Goal: Task Accomplishment & Management: Use online tool/utility

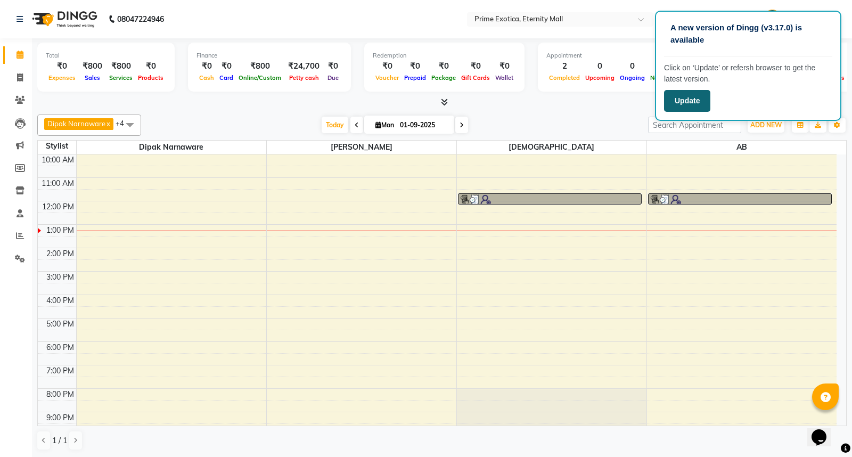
click at [696, 93] on button "Update" at bounding box center [687, 101] width 46 height 22
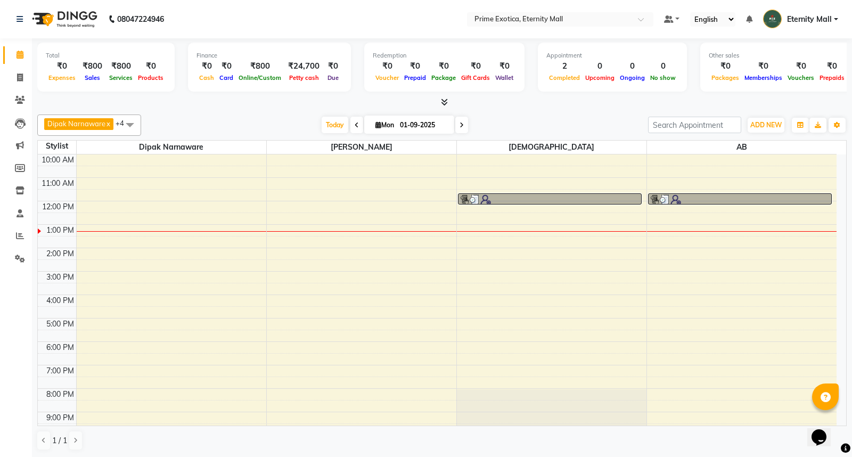
click at [388, 44] on div "Redemption ₹0 Voucher ₹0 Prepaid ₹0 Package ₹0 Gift Cards ₹0 Wallet" at bounding box center [444, 67] width 160 height 49
click at [14, 80] on span at bounding box center [20, 78] width 19 height 12
select select "service"
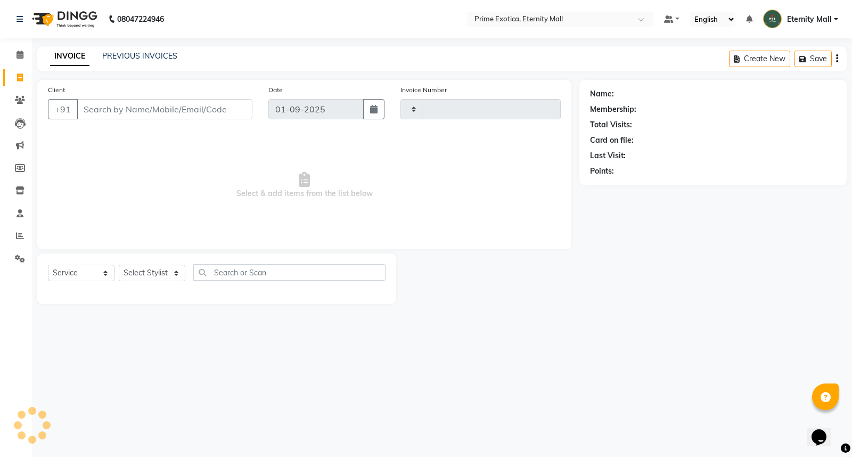
click at [128, 116] on input "Client" at bounding box center [165, 109] width 176 height 20
type input "3364"
select select "5774"
type input "8830821318"
click at [209, 110] on span "Add Client" at bounding box center [225, 109] width 42 height 11
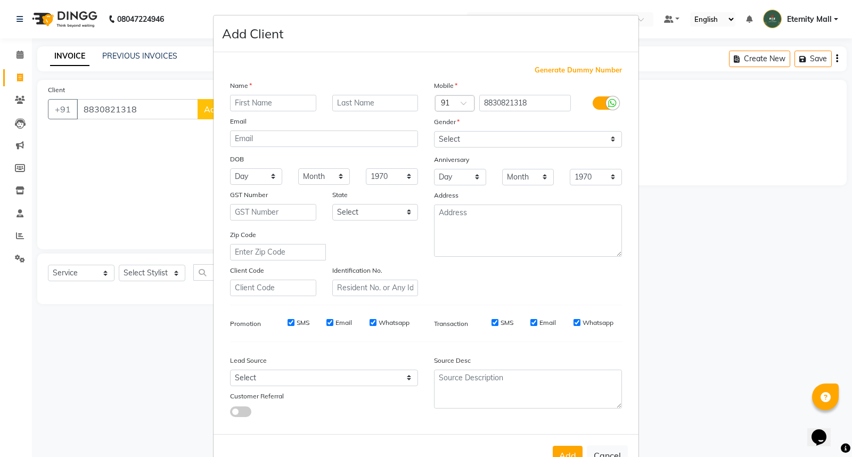
click at [232, 108] on input "text" at bounding box center [273, 103] width 86 height 17
type input "Priyanka"
click at [596, 132] on select "Select [DEMOGRAPHIC_DATA] [DEMOGRAPHIC_DATA] Other Prefer Not To Say" at bounding box center [528, 139] width 188 height 17
select select "[DEMOGRAPHIC_DATA]"
click at [434, 131] on select "Select [DEMOGRAPHIC_DATA] [DEMOGRAPHIC_DATA] Other Prefer Not To Say" at bounding box center [528, 139] width 188 height 17
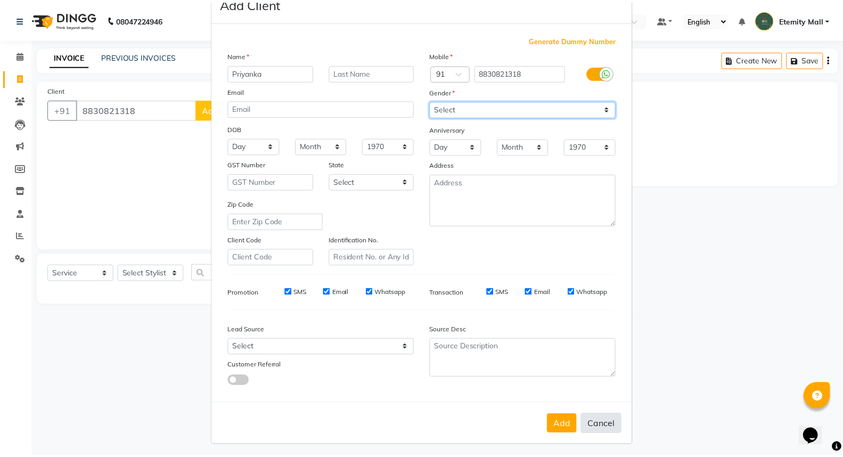
scroll to position [35, 0]
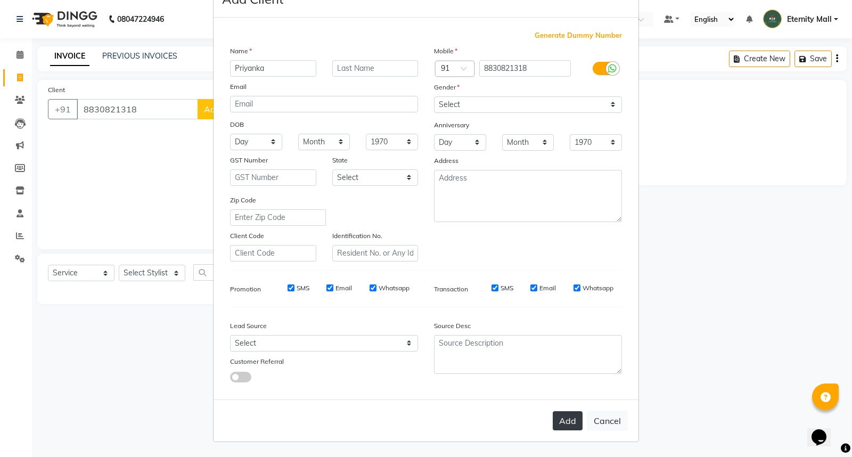
click at [568, 424] on button "Add" at bounding box center [568, 420] width 30 height 19
select select
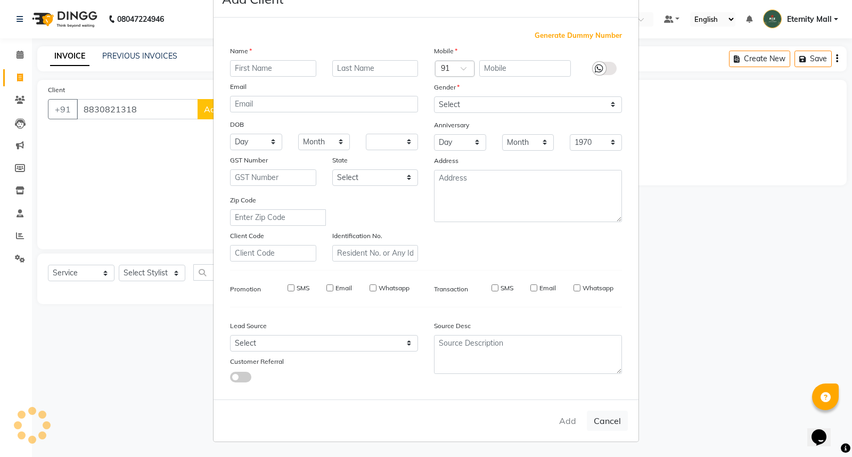
select select
checkbox input "false"
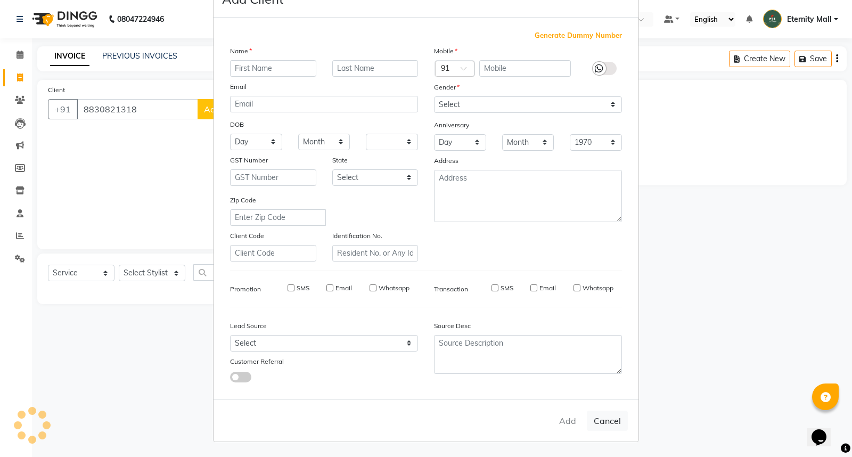
checkbox input "false"
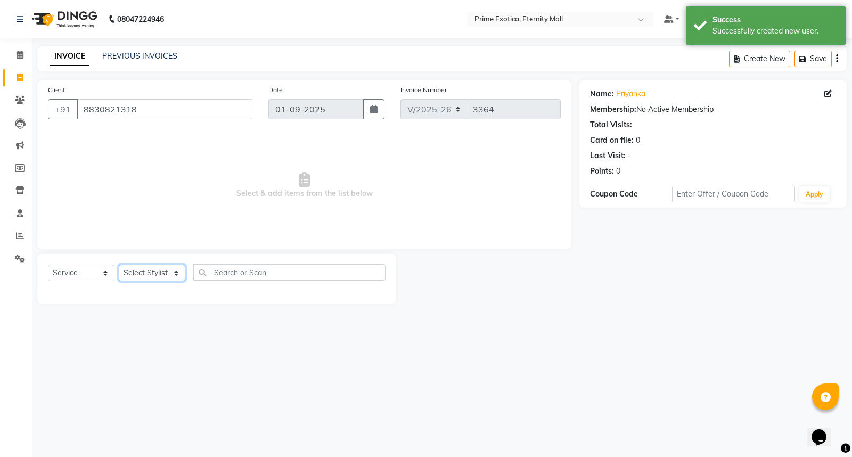
click at [161, 270] on select "Select Stylist AB ADMIN ajay vikram lakshane [PERSON_NAME] [PERSON_NAME] [PERSO…" at bounding box center [152, 273] width 67 height 17
select select "66179"
click at [119, 265] on select "Select Stylist AB ADMIN ajay vikram lakshane [PERSON_NAME] [PERSON_NAME] [PERSO…" at bounding box center [152, 273] width 67 height 17
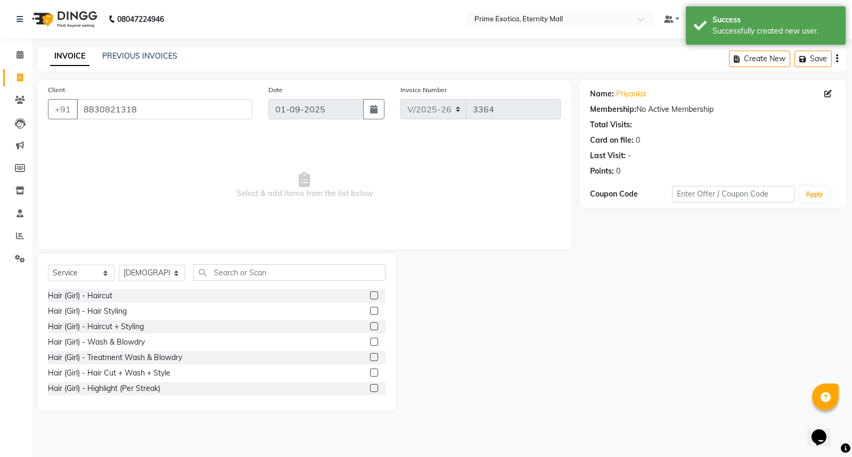
click at [370, 293] on label at bounding box center [374, 295] width 8 height 8
click at [370, 293] on input "checkbox" at bounding box center [373, 296] width 7 height 7
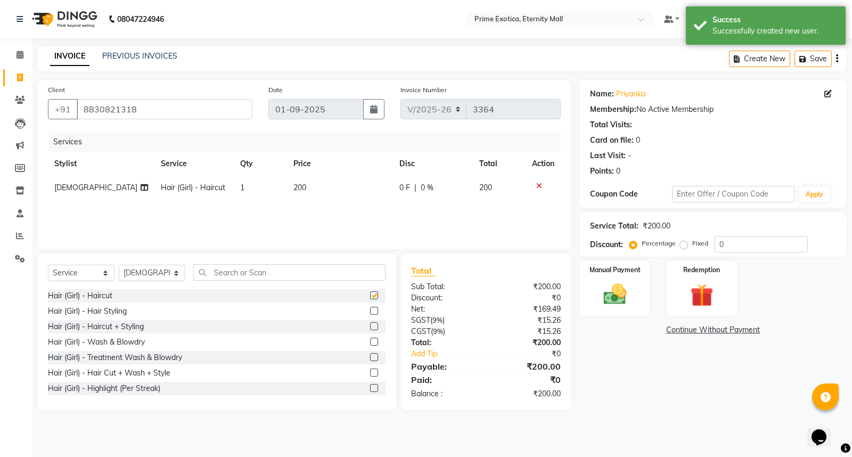
checkbox input "false"
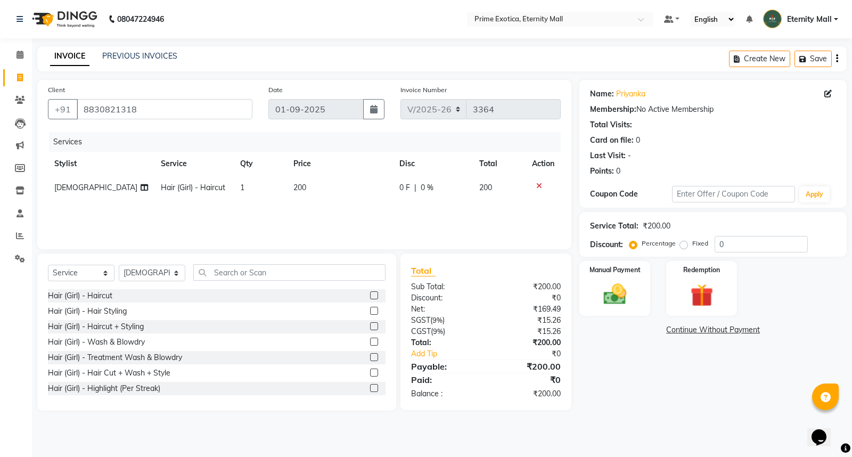
click at [540, 183] on icon at bounding box center [540, 185] width 6 height 7
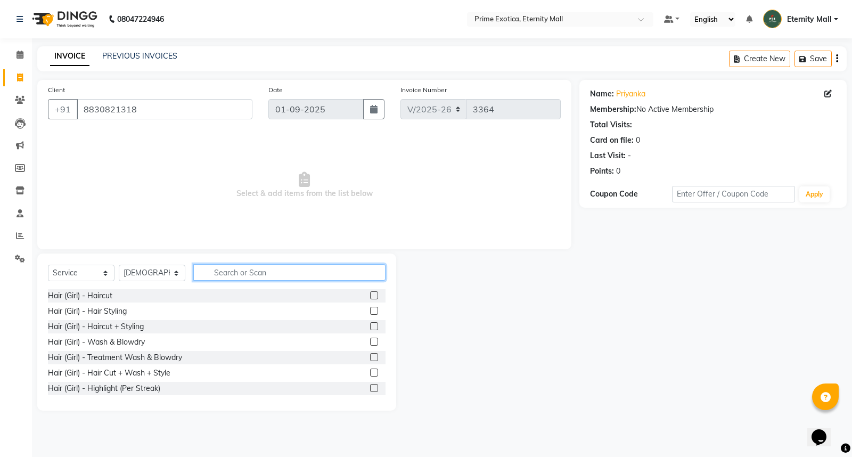
click at [223, 270] on input "text" at bounding box center [289, 272] width 192 height 17
type input "wa"
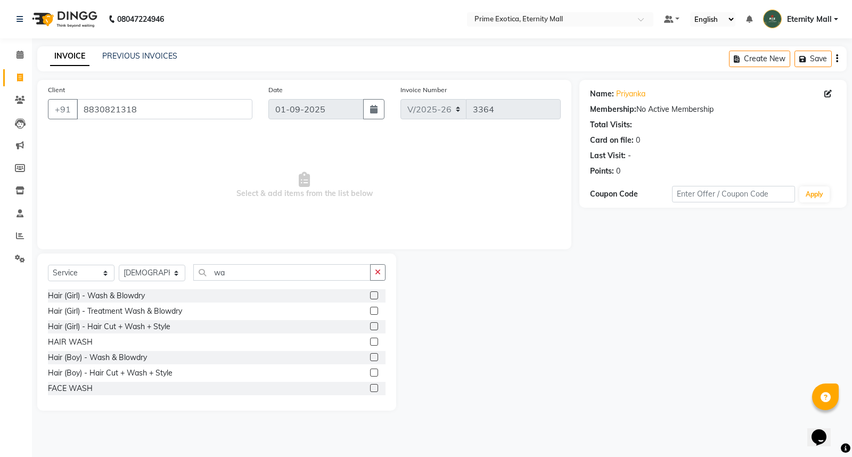
click at [370, 341] on label at bounding box center [374, 342] width 8 height 8
click at [370, 341] on input "checkbox" at bounding box center [373, 342] width 7 height 7
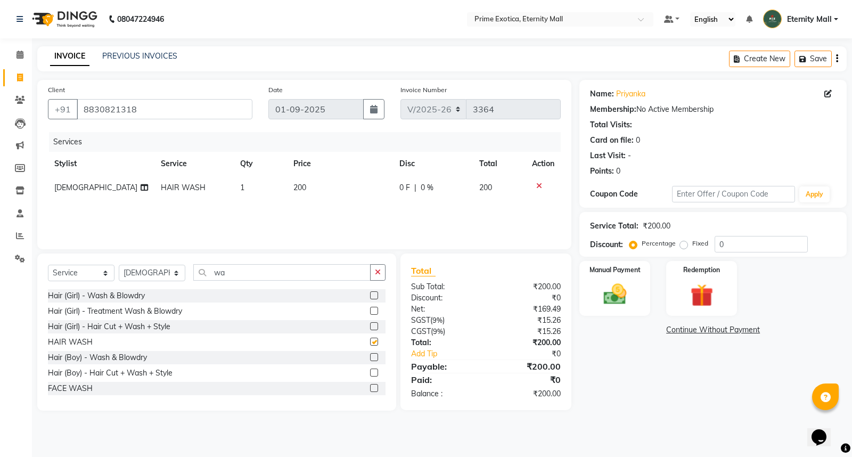
checkbox input "false"
click at [627, 291] on img at bounding box center [615, 294] width 38 height 27
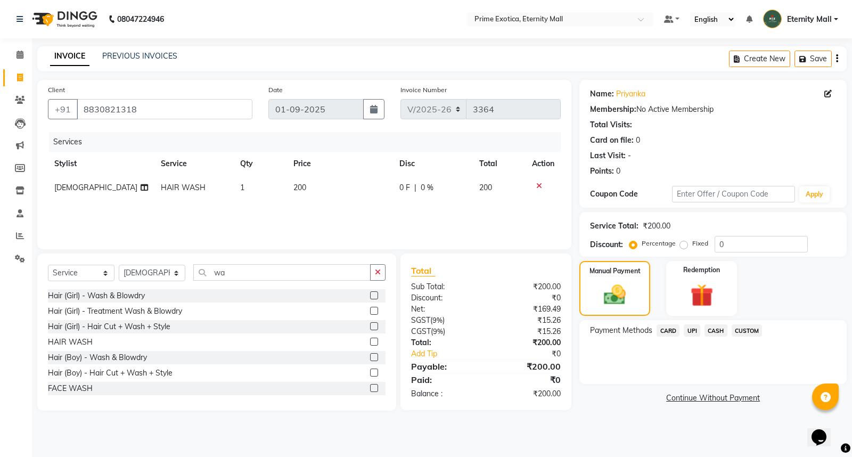
click at [695, 332] on span "UPI" at bounding box center [692, 330] width 17 height 12
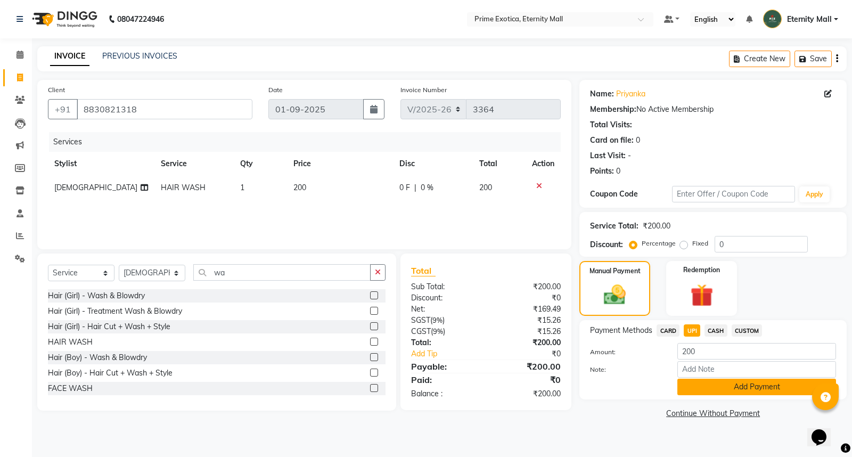
click at [686, 385] on button "Add Payment" at bounding box center [757, 387] width 159 height 17
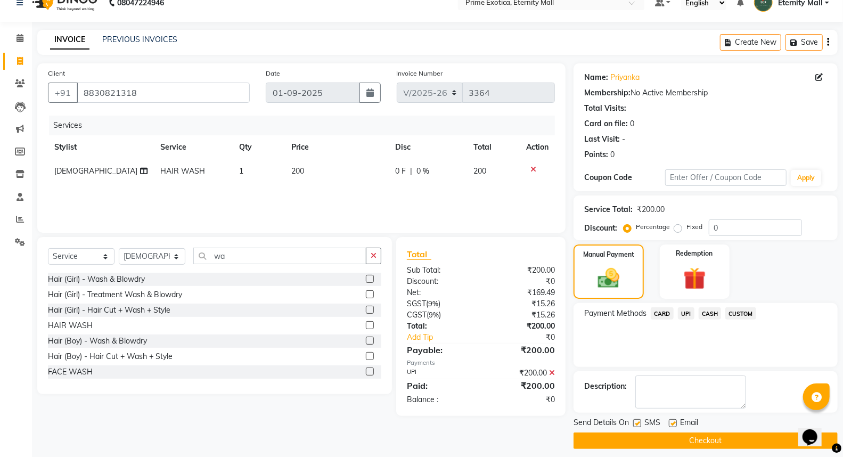
scroll to position [24, 0]
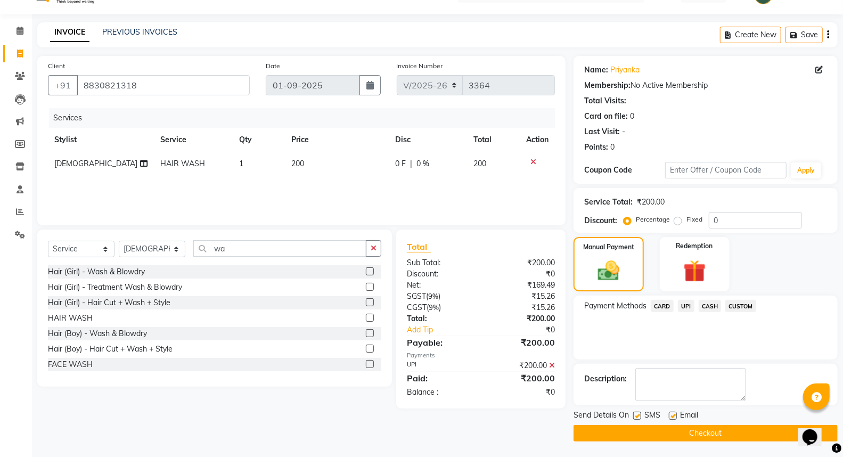
click at [682, 438] on button "Checkout" at bounding box center [706, 433] width 264 height 17
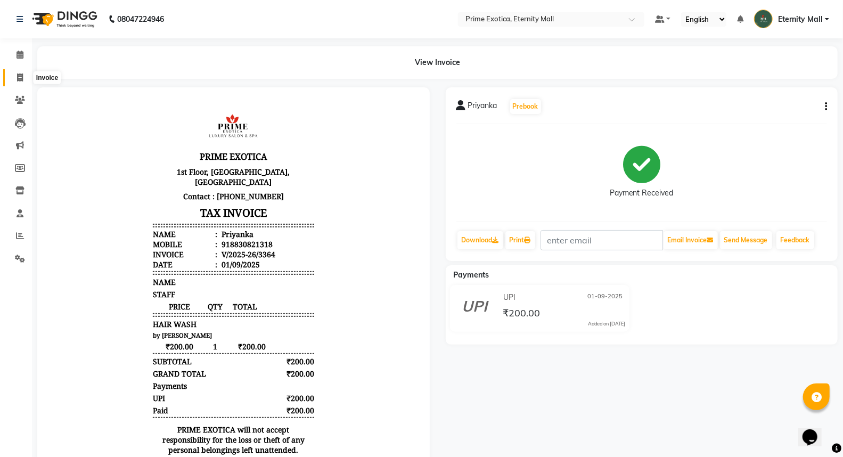
click at [20, 76] on icon at bounding box center [20, 78] width 6 height 8
select select "service"
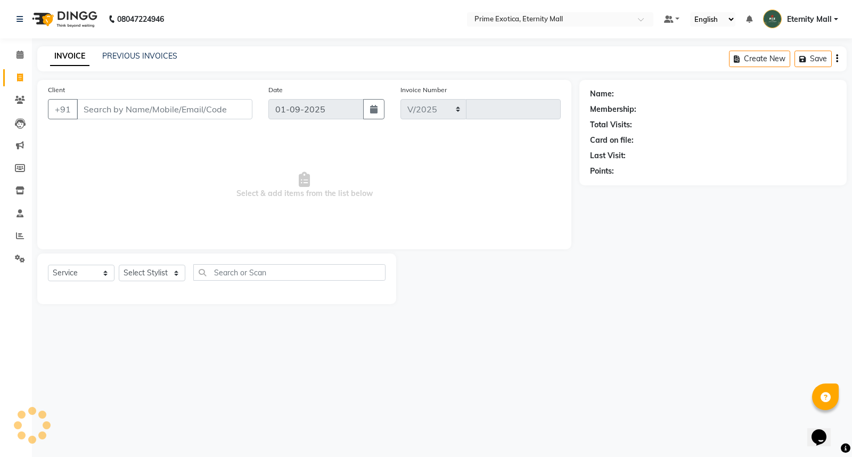
select select "5774"
type input "3365"
click at [199, 105] on input "Client" at bounding box center [165, 109] width 176 height 20
type input "9356486973"
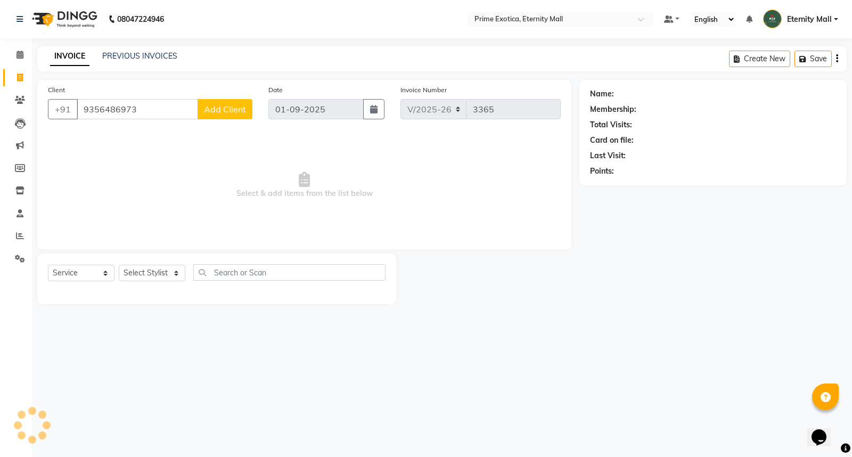
click at [227, 105] on span "Add Client" at bounding box center [225, 109] width 42 height 11
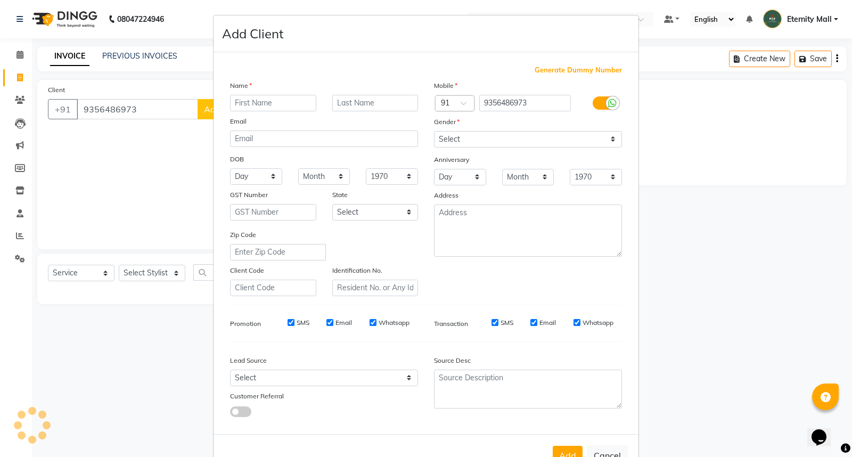
click at [281, 103] on input "text" at bounding box center [273, 103] width 86 height 17
type input "[PERSON_NAME]"
click at [493, 144] on select "Select [DEMOGRAPHIC_DATA] [DEMOGRAPHIC_DATA] Other Prefer Not To Say" at bounding box center [528, 139] width 188 height 17
select select "[DEMOGRAPHIC_DATA]"
click at [434, 131] on select "Select [DEMOGRAPHIC_DATA] [DEMOGRAPHIC_DATA] Other Prefer Not To Say" at bounding box center [528, 139] width 188 height 17
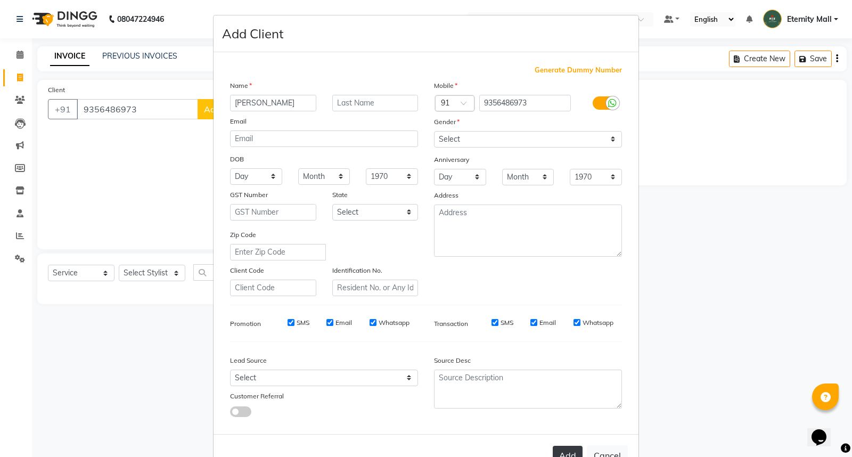
click at [567, 453] on button "Add" at bounding box center [568, 455] width 30 height 19
select select
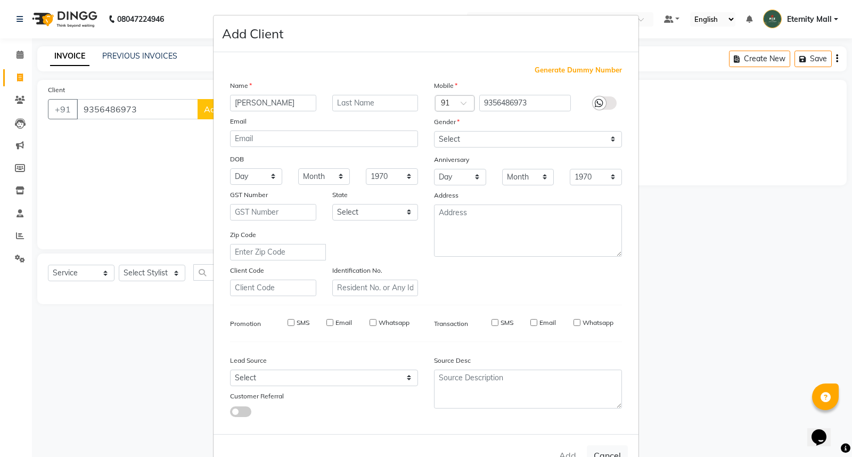
select select
checkbox input "false"
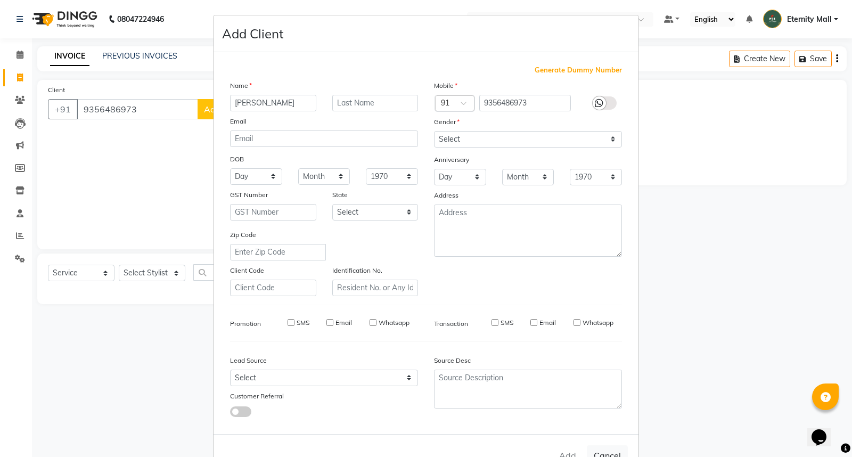
checkbox input "false"
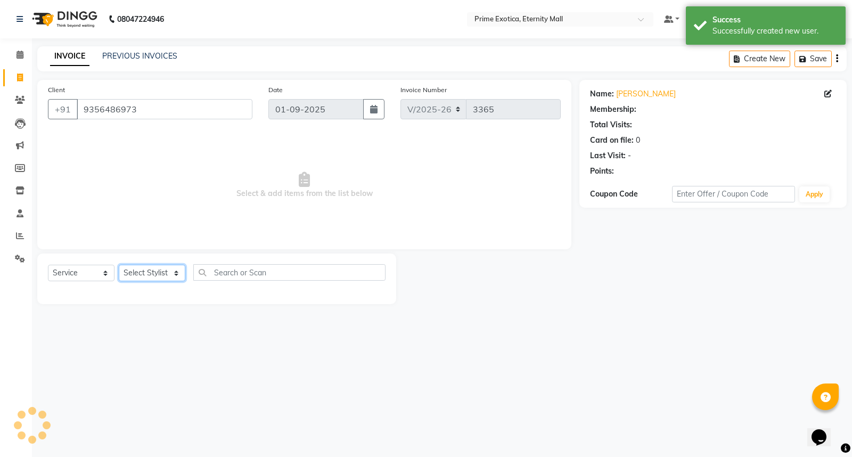
click at [143, 272] on select "Select Stylist AB ADMIN ajay vikram lakshane [PERSON_NAME] [PERSON_NAME] [PERSO…" at bounding box center [152, 273] width 67 height 17
select select "66509"
click at [119, 265] on select "Select Stylist AB ADMIN ajay vikram lakshane [PERSON_NAME] [PERSON_NAME] [PERSO…" at bounding box center [152, 273] width 67 height 17
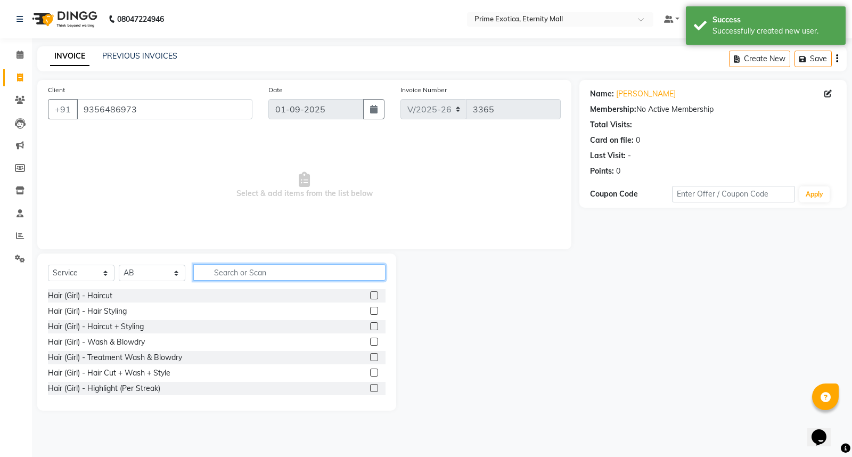
click at [274, 271] on input "text" at bounding box center [289, 272] width 192 height 17
click at [370, 292] on label at bounding box center [374, 295] width 8 height 8
click at [370, 293] on input "checkbox" at bounding box center [373, 296] width 7 height 7
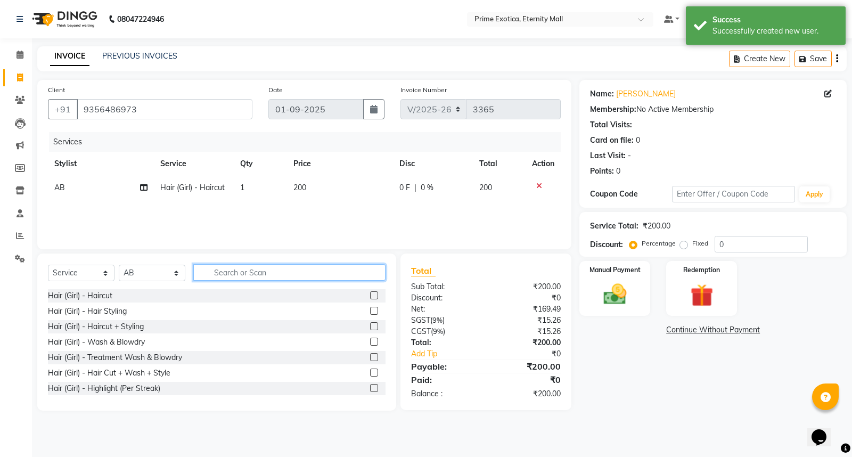
checkbox input "false"
click at [344, 273] on input "text" at bounding box center [289, 272] width 192 height 17
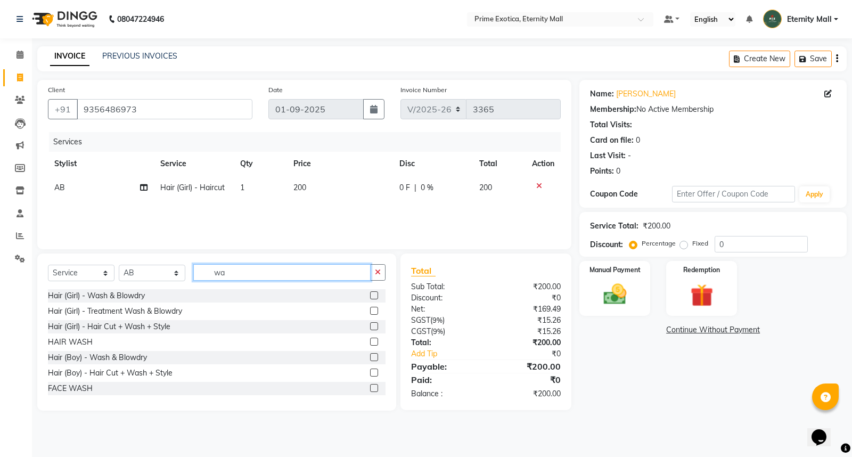
type input "wa"
click at [370, 342] on label at bounding box center [374, 342] width 8 height 8
click at [370, 342] on input "checkbox" at bounding box center [373, 342] width 7 height 7
checkbox input "false"
click at [303, 280] on input "wa" at bounding box center [281, 272] width 177 height 17
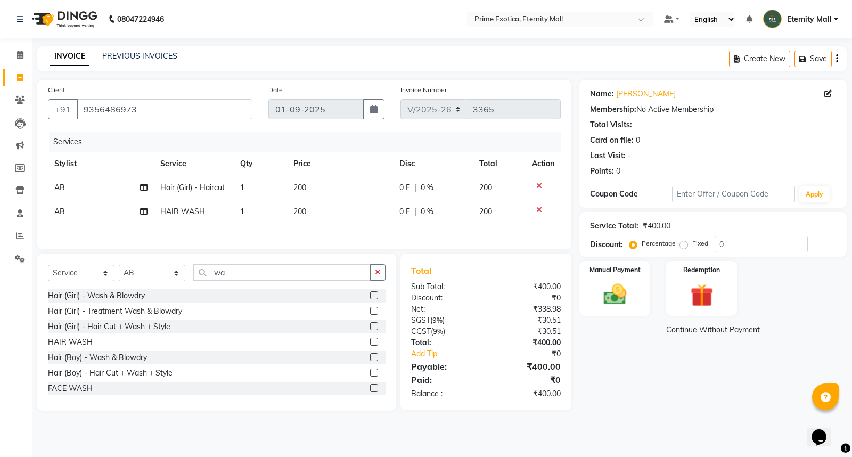
click at [59, 212] on span "AB" at bounding box center [59, 212] width 11 height 10
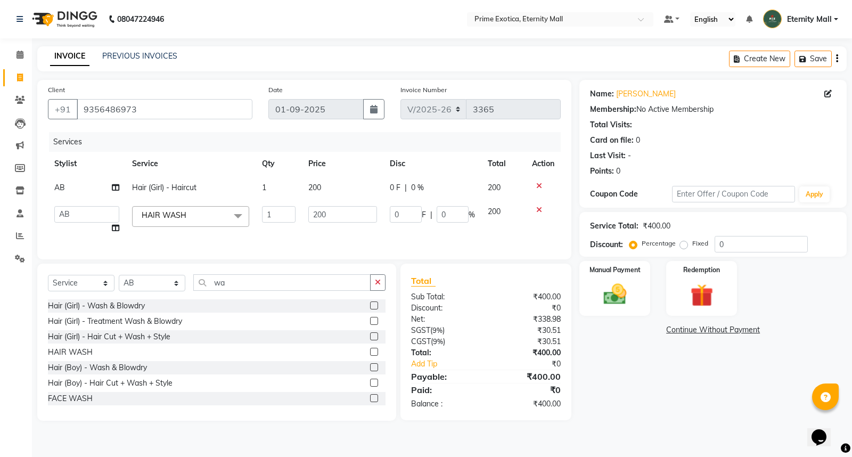
click at [59, 213] on select "AB ADMIN ajay vikram lakshane [PERSON_NAME] [PERSON_NAME] [PERSON_NAME]" at bounding box center [86, 214] width 65 height 17
select select "40040"
click at [172, 291] on select "Select Stylist AB ADMIN ajay vikram lakshane [PERSON_NAME] [PERSON_NAME] [PERSO…" at bounding box center [152, 283] width 67 height 17
click at [119, 284] on select "Select Stylist AB ADMIN ajay vikram lakshane [PERSON_NAME] [PERSON_NAME] [PERSO…" at bounding box center [152, 283] width 67 height 17
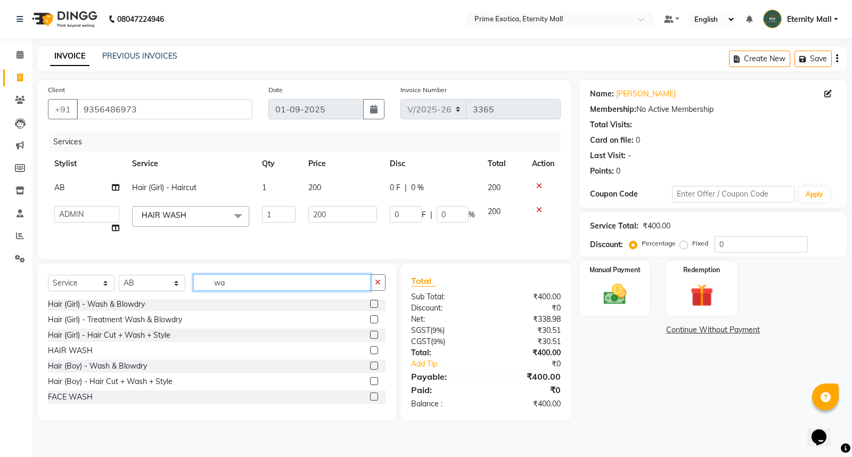
click at [292, 291] on input "wa" at bounding box center [281, 282] width 177 height 17
type input "w"
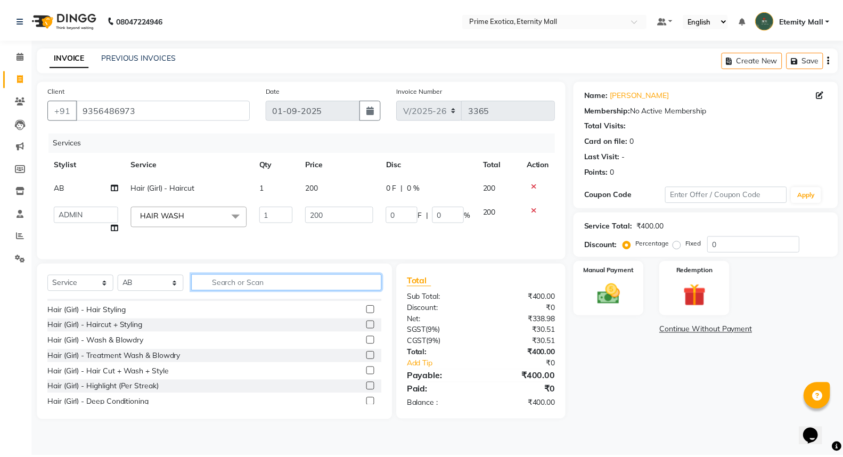
scroll to position [0, 0]
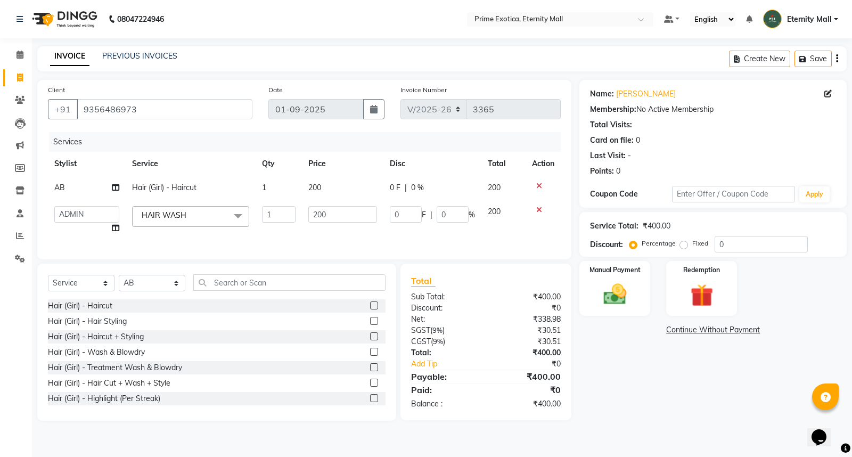
click at [370, 310] on label at bounding box center [374, 306] width 8 height 8
click at [370, 310] on input "checkbox" at bounding box center [373, 306] width 7 height 7
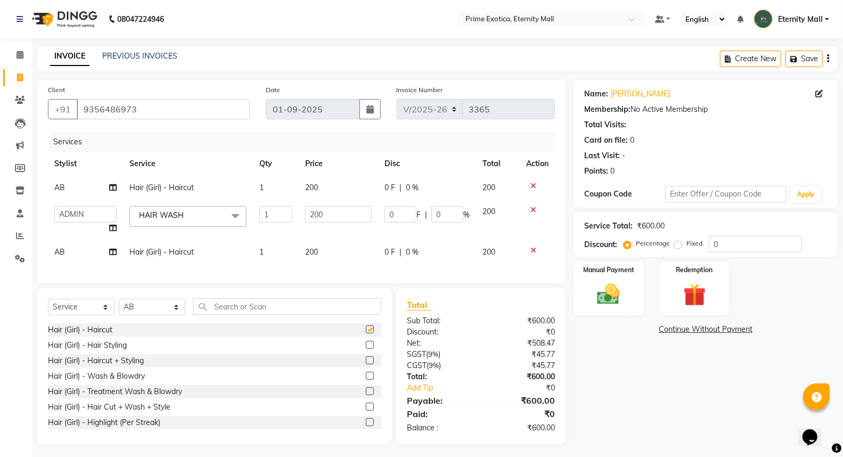
checkbox input "false"
click at [301, 247] on td "200" at bounding box center [338, 252] width 79 height 24
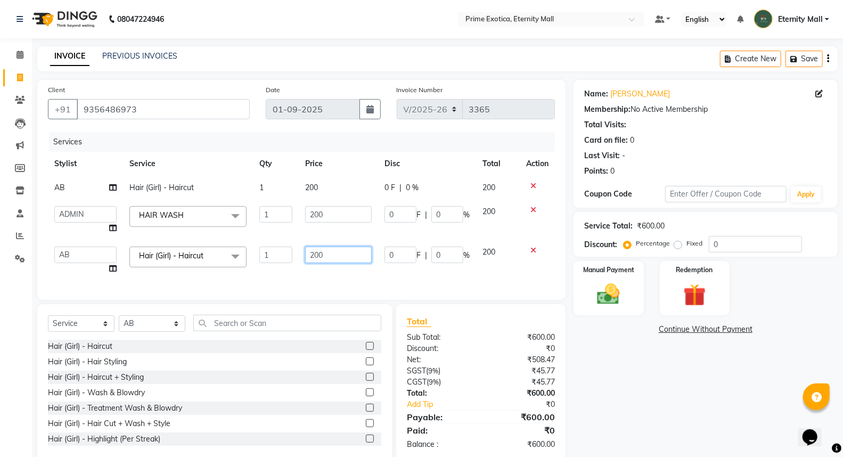
click at [313, 254] on input "200" at bounding box center [338, 255] width 67 height 17
type input "300"
click at [655, 358] on div "Name: [PERSON_NAME] Membership: No Active Membership Total Visits: Card on file…" at bounding box center [710, 270] width 272 height 381
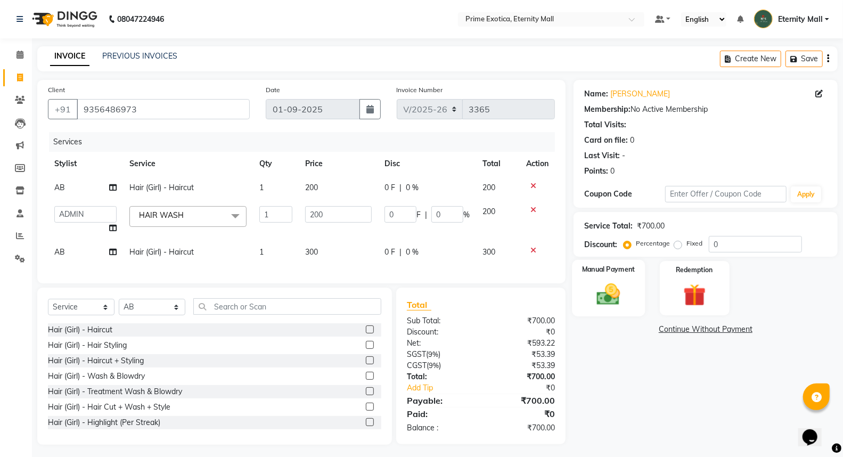
click at [600, 311] on div "Manual Payment" at bounding box center [608, 288] width 73 height 57
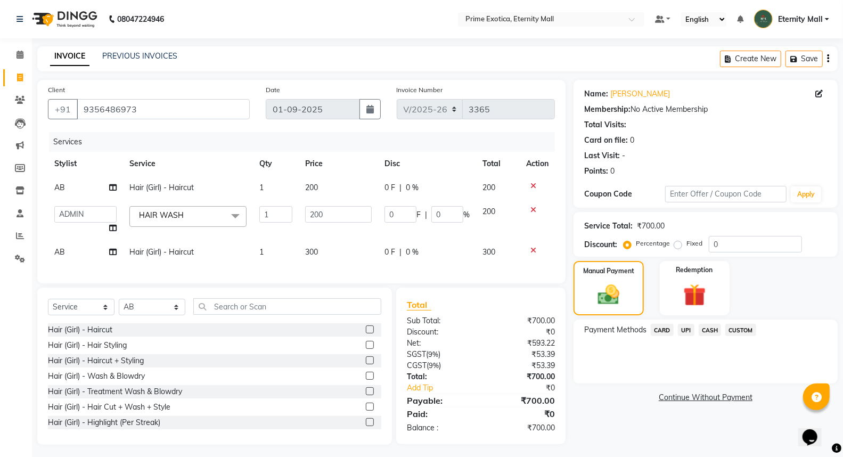
click at [531, 249] on icon at bounding box center [534, 250] width 6 height 7
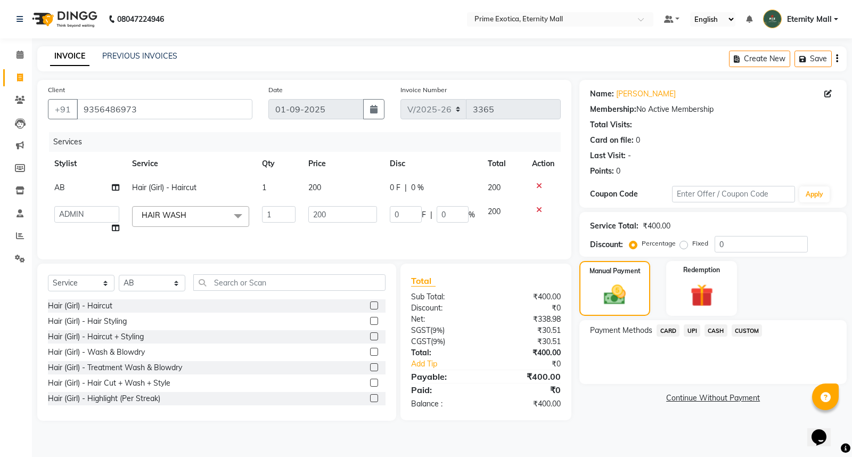
click at [537, 182] on icon at bounding box center [540, 185] width 6 height 7
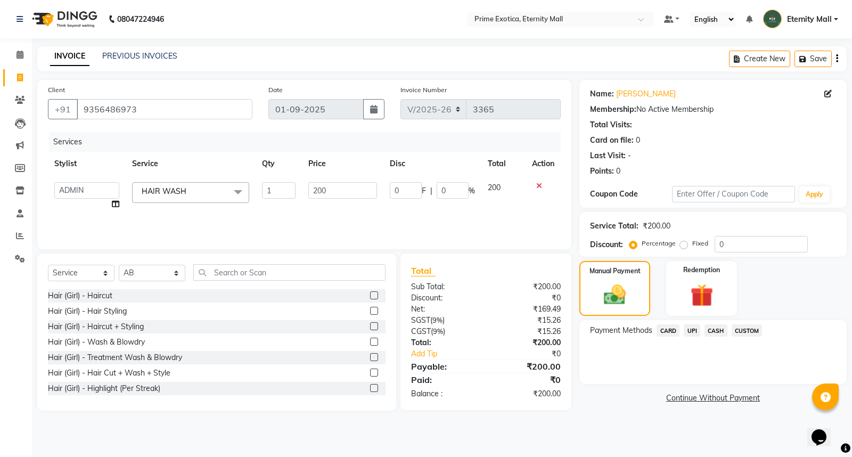
click at [370, 292] on label at bounding box center [374, 295] width 8 height 8
click at [370, 293] on input "checkbox" at bounding box center [373, 296] width 7 height 7
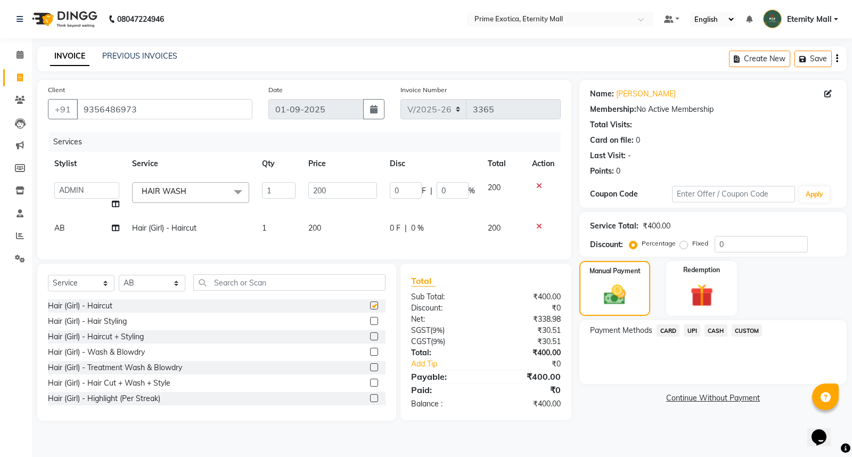
checkbox input "false"
click at [304, 224] on td "200" at bounding box center [343, 228] width 82 height 24
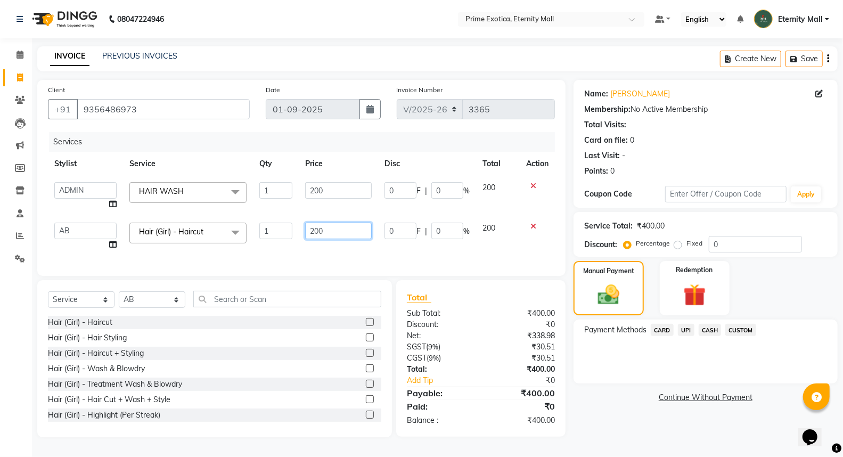
click at [316, 231] on input "200" at bounding box center [338, 231] width 67 height 17
type input "300"
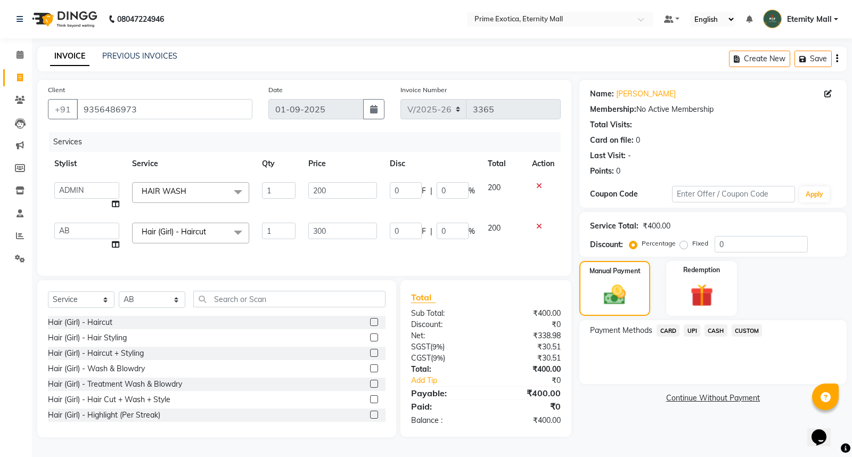
click at [359, 343] on div "Hair (Girl) - Haircut Hair (Girl) - Hair Styling Hair (Girl) - Haircut + Stylin…" at bounding box center [217, 369] width 338 height 107
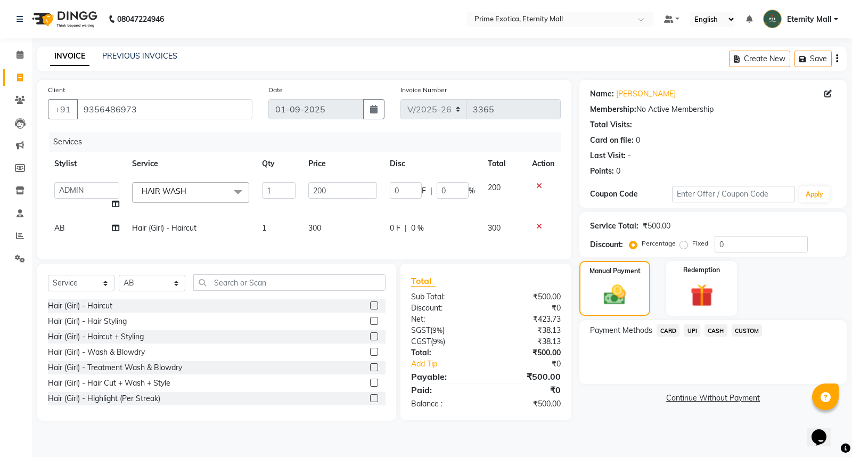
click at [370, 325] on label at bounding box center [374, 321] width 8 height 8
click at [370, 325] on input "checkbox" at bounding box center [373, 321] width 7 height 7
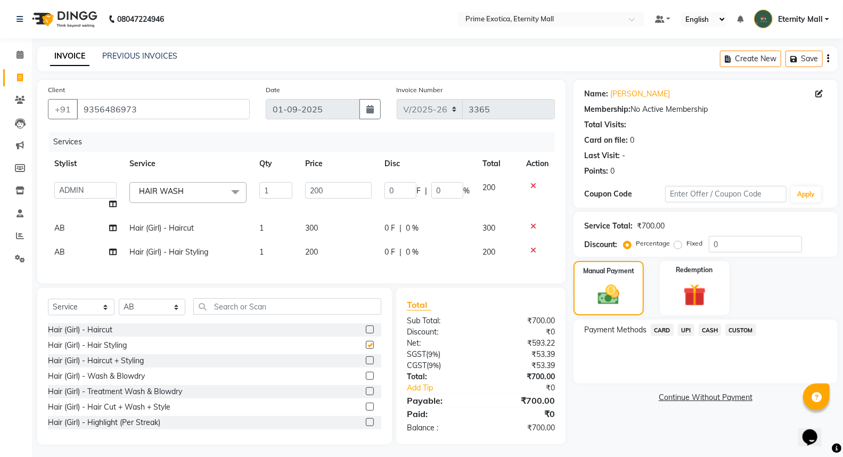
checkbox input "false"
click at [711, 330] on span "CASH" at bounding box center [710, 330] width 23 height 12
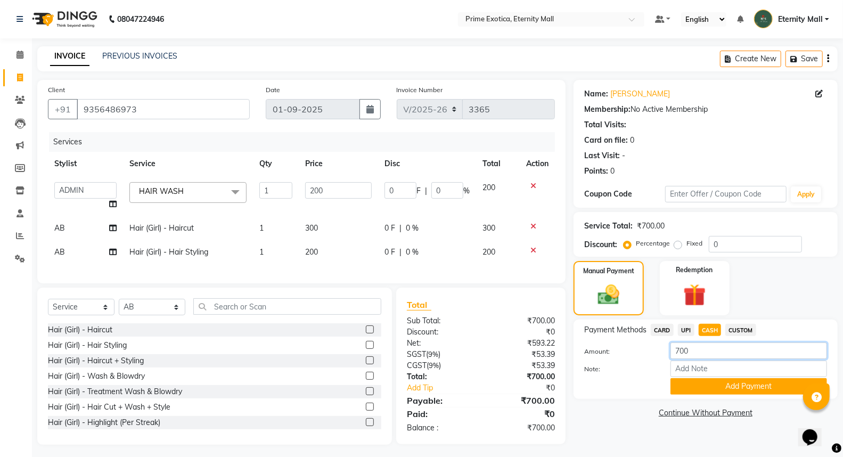
click at [680, 352] on input "700" at bounding box center [749, 351] width 157 height 17
type input "300"
click at [705, 390] on button "Add Payment" at bounding box center [749, 386] width 157 height 17
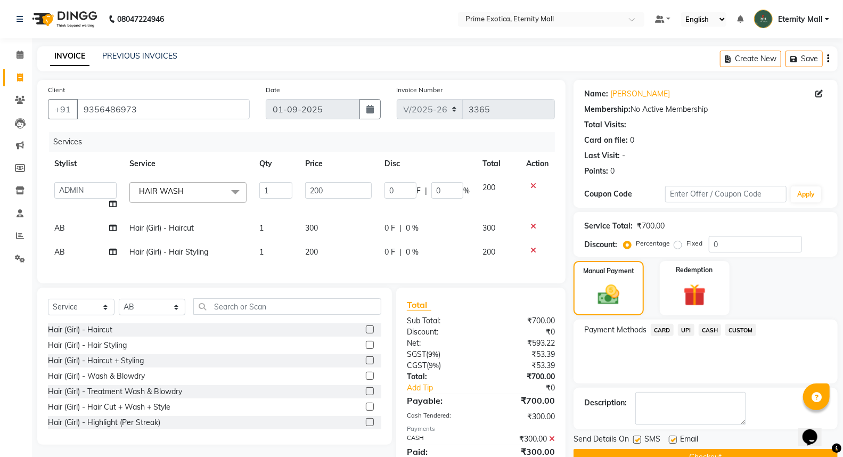
click at [685, 328] on span "UPI" at bounding box center [686, 330] width 17 height 12
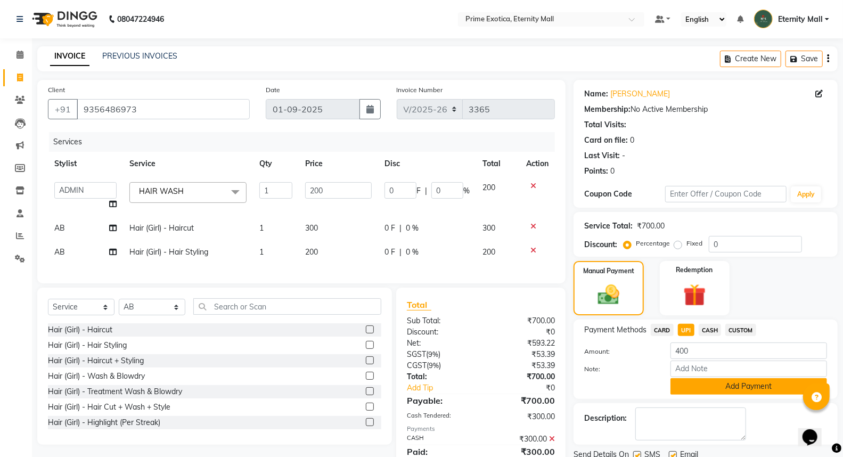
click at [710, 390] on button "Add Payment" at bounding box center [749, 386] width 157 height 17
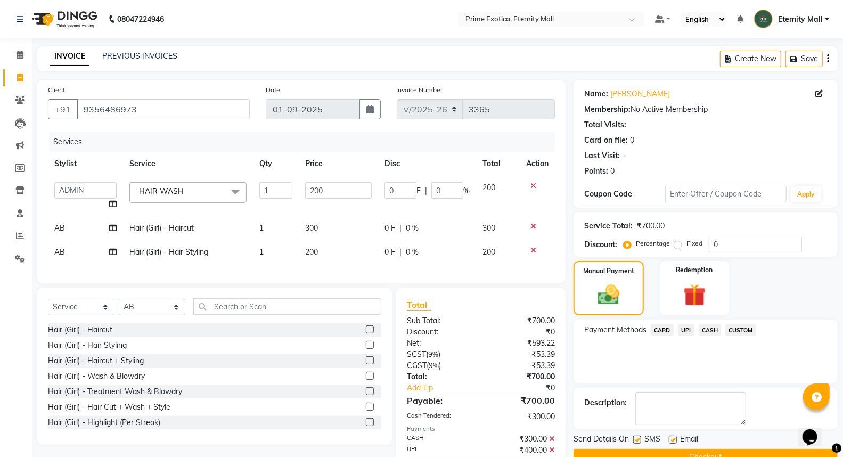
scroll to position [60, 0]
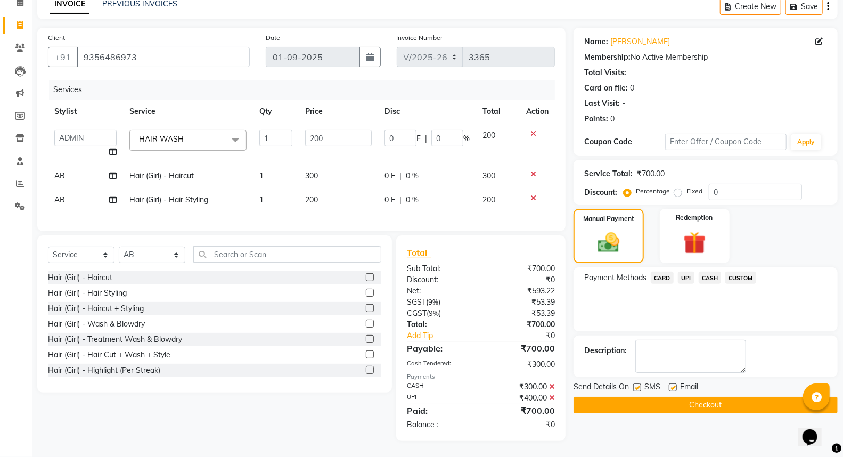
click at [716, 400] on button "Checkout" at bounding box center [706, 405] width 264 height 17
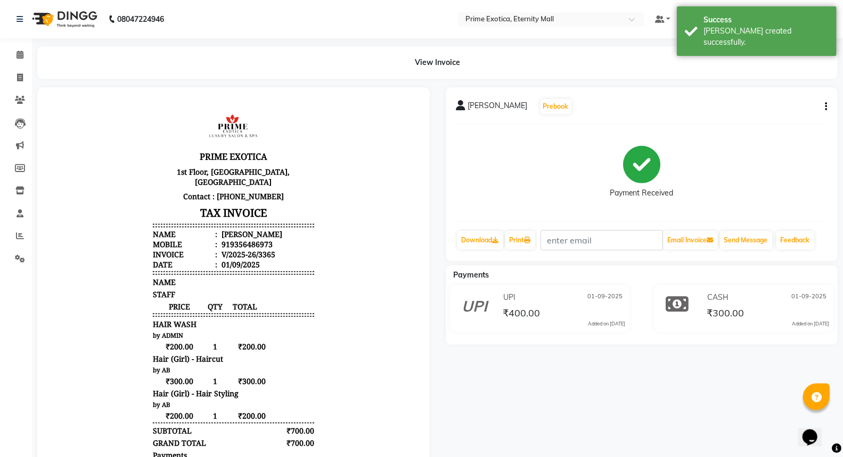
click at [23, 65] on li "Calendar" at bounding box center [16, 55] width 32 height 23
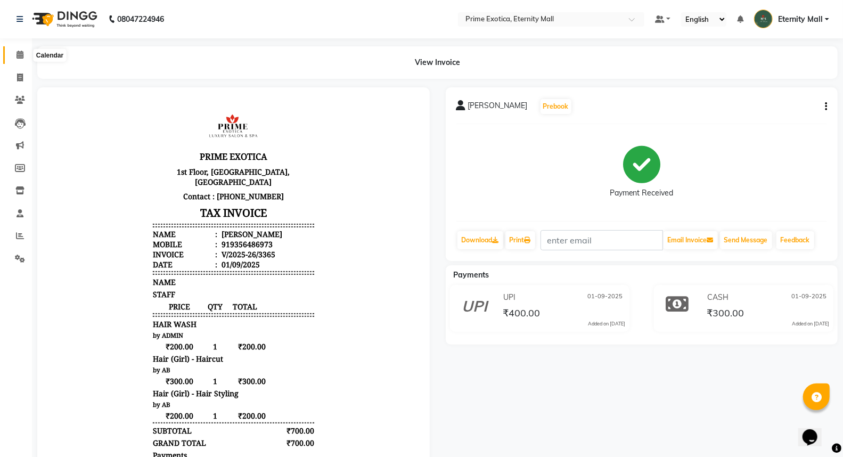
click at [19, 56] on icon at bounding box center [20, 55] width 7 height 8
